Goal: Transaction & Acquisition: Purchase product/service

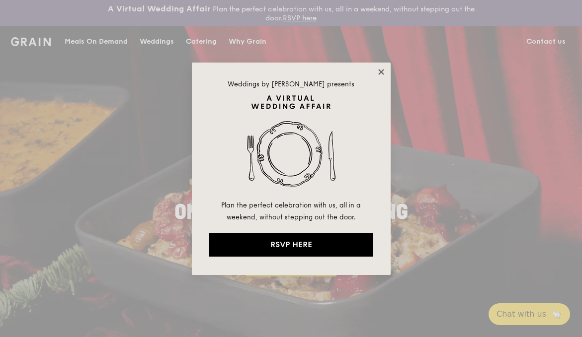
click at [381, 72] on icon at bounding box center [380, 71] width 5 height 5
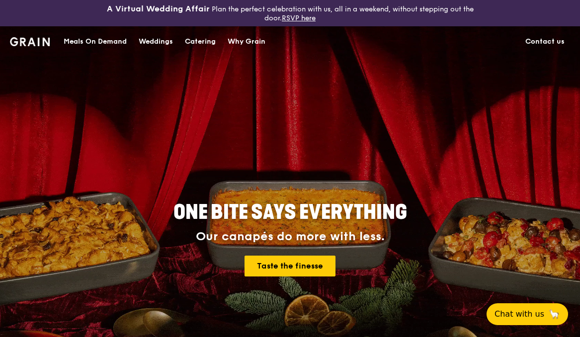
click at [77, 44] on div "Meals On Demand" at bounding box center [95, 42] width 63 height 30
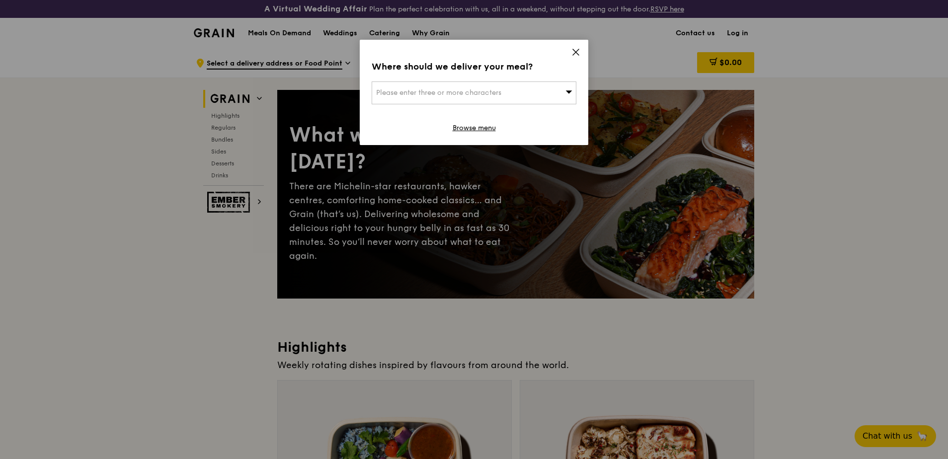
click at [579, 55] on div "Where should we deliver your meal? Please enter three or more characters Browse…" at bounding box center [474, 92] width 228 height 105
click at [577, 55] on icon at bounding box center [575, 52] width 9 height 9
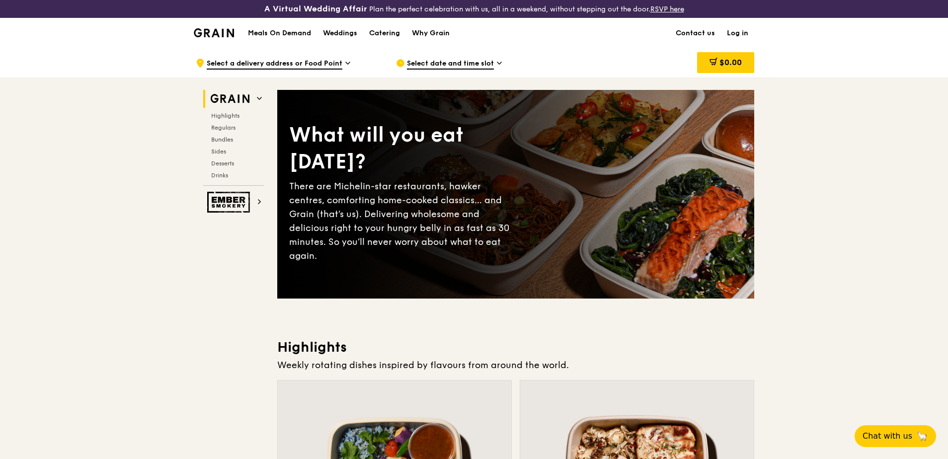
click at [264, 32] on h1 "Meals On Demand" at bounding box center [279, 33] width 63 height 10
